Goal: Use online tool/utility: Utilize a website feature to perform a specific function

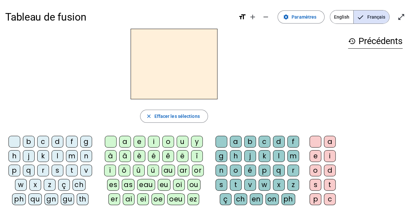
click at [72, 155] on div "m" at bounding box center [72, 156] width 12 height 12
click at [121, 139] on div "a" at bounding box center [125, 142] width 12 height 12
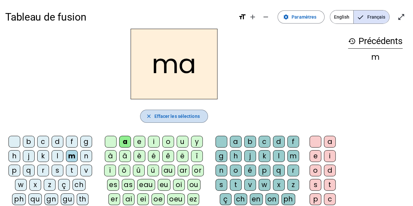
click at [173, 118] on span "Effacer les sélections" at bounding box center [176, 116] width 45 height 8
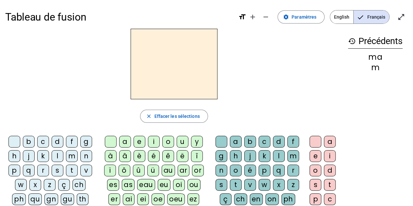
click at [58, 154] on div "l" at bounding box center [58, 156] width 12 height 12
click at [150, 140] on div "i" at bounding box center [154, 142] width 12 height 12
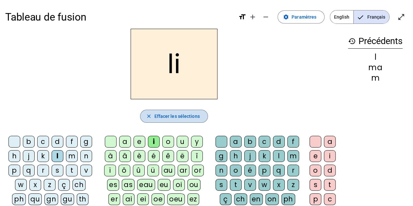
click at [170, 114] on span "Effacer les sélections" at bounding box center [176, 116] width 45 height 8
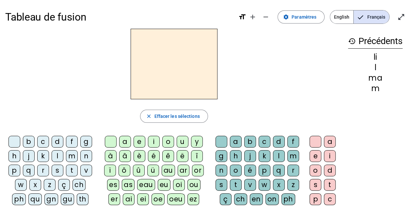
click at [58, 170] on div "s" at bounding box center [58, 171] width 12 height 12
click at [139, 140] on div "e" at bounding box center [140, 142] width 12 height 12
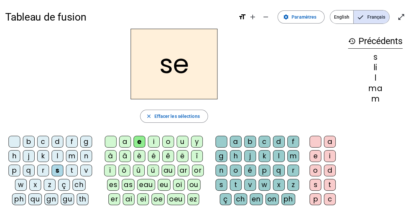
click at [154, 140] on div "i" at bounding box center [154, 142] width 12 height 12
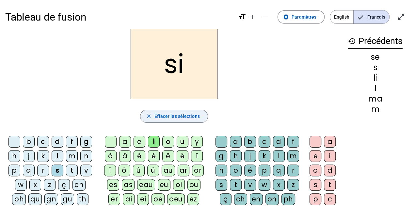
click at [168, 114] on span "Effacer les sélections" at bounding box center [176, 116] width 45 height 8
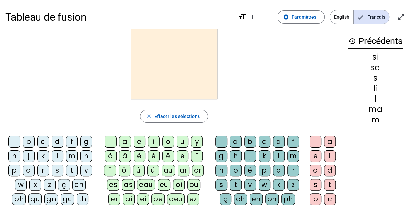
click at [57, 169] on div "s" at bounding box center [58, 171] width 12 height 12
click at [137, 141] on div "e" at bounding box center [140, 142] width 12 height 12
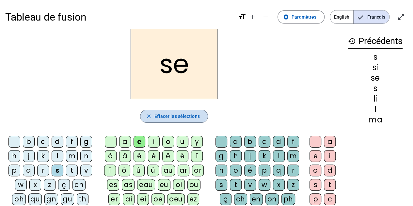
click at [164, 116] on span "Effacer les sélections" at bounding box center [176, 116] width 45 height 8
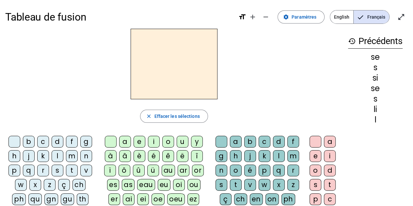
click at [69, 171] on div "t" at bounding box center [72, 171] width 12 height 12
click at [127, 139] on div "a" at bounding box center [125, 142] width 12 height 12
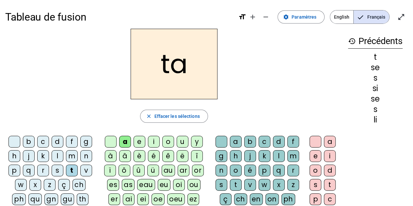
click at [142, 140] on div "e" at bounding box center [140, 142] width 12 height 12
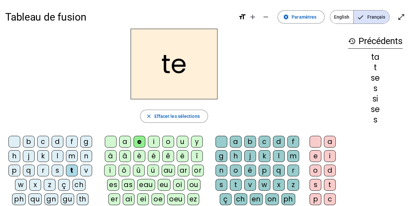
click at [151, 139] on div "i" at bounding box center [154, 142] width 12 height 12
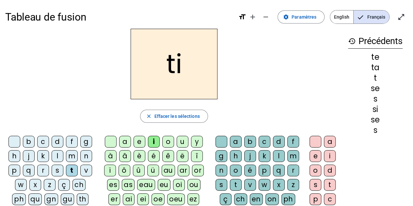
click at [169, 141] on div "o" at bounding box center [168, 142] width 12 height 12
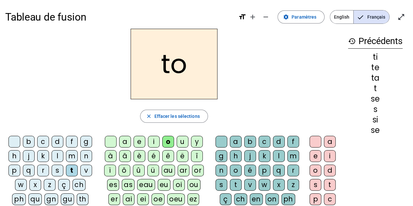
click at [178, 140] on div "u" at bounding box center [183, 142] width 12 height 12
click at [72, 153] on div "m" at bounding box center [72, 156] width 12 height 12
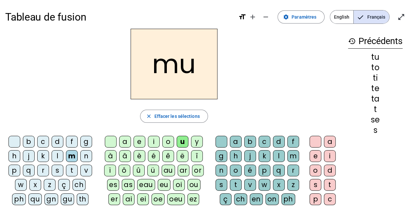
click at [171, 141] on div "o" at bounding box center [168, 142] width 12 height 12
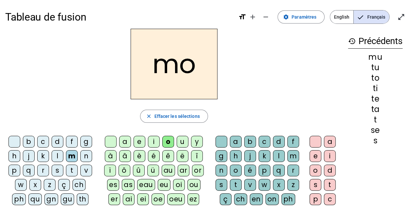
click at [156, 143] on div "i" at bounding box center [154, 142] width 12 height 12
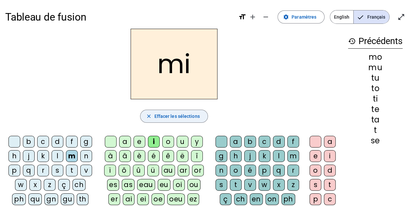
click at [166, 113] on span "Effacer les sélections" at bounding box center [176, 116] width 45 height 8
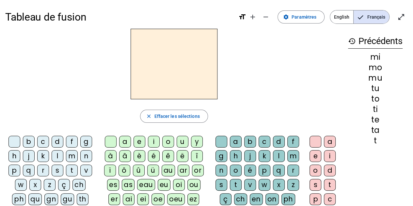
click at [30, 143] on div "b" at bounding box center [29, 142] width 12 height 12
click at [152, 142] on div "i" at bounding box center [154, 142] width 12 height 12
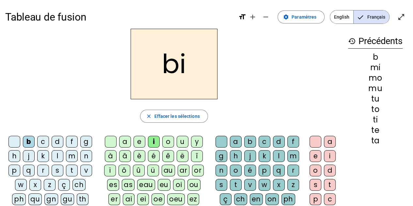
click at [250, 139] on div "b" at bounding box center [250, 142] width 12 height 12
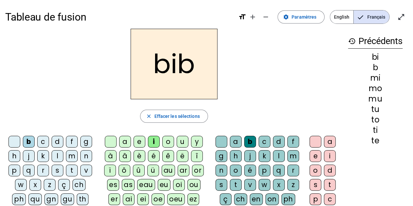
click at [318, 170] on div "o" at bounding box center [316, 171] width 12 height 12
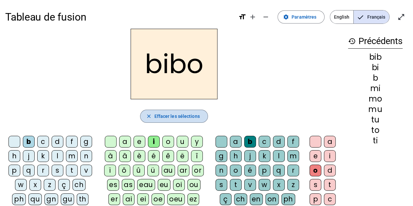
click at [162, 119] on span "Effacer les sélections" at bounding box center [176, 116] width 45 height 8
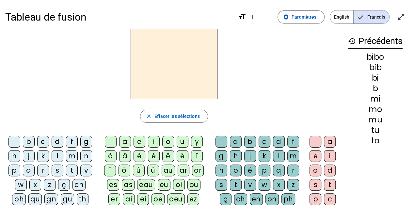
click at [55, 155] on div "l" at bounding box center [58, 156] width 12 height 12
click at [124, 141] on div "a" at bounding box center [125, 142] width 12 height 12
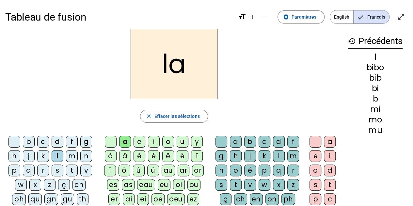
click at [291, 155] on div "m" at bounding box center [293, 156] width 12 height 12
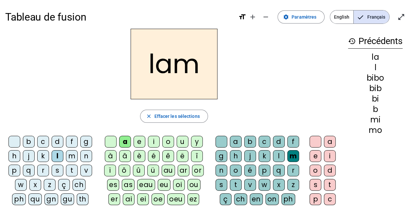
click at [330, 139] on div "a" at bounding box center [330, 142] width 12 height 12
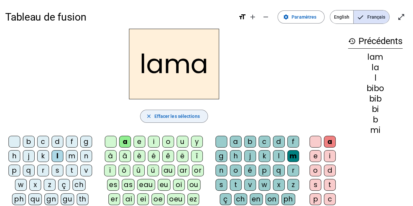
click at [166, 114] on span "Effacer les sélections" at bounding box center [176, 116] width 45 height 8
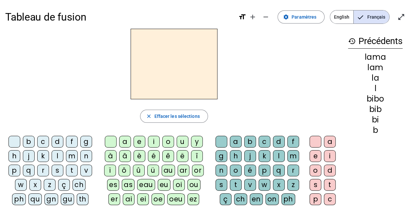
click at [54, 170] on div "s" at bounding box center [58, 171] width 12 height 12
click at [155, 139] on div "i" at bounding box center [154, 142] width 12 height 12
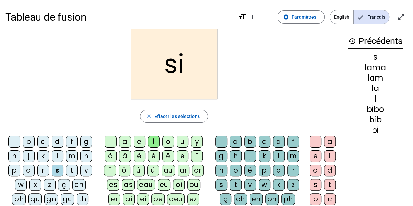
click at [221, 169] on div "n" at bounding box center [222, 171] width 12 height 12
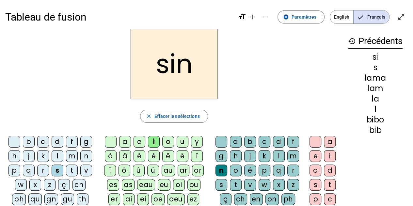
click at [316, 168] on div "o" at bounding box center [316, 171] width 12 height 12
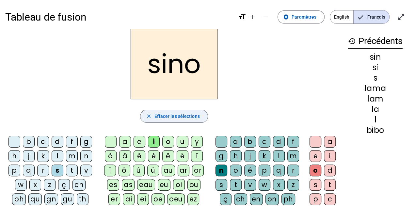
click at [167, 116] on span "Effacer les sélections" at bounding box center [176, 116] width 45 height 8
